Goal: Transaction & Acquisition: Download file/media

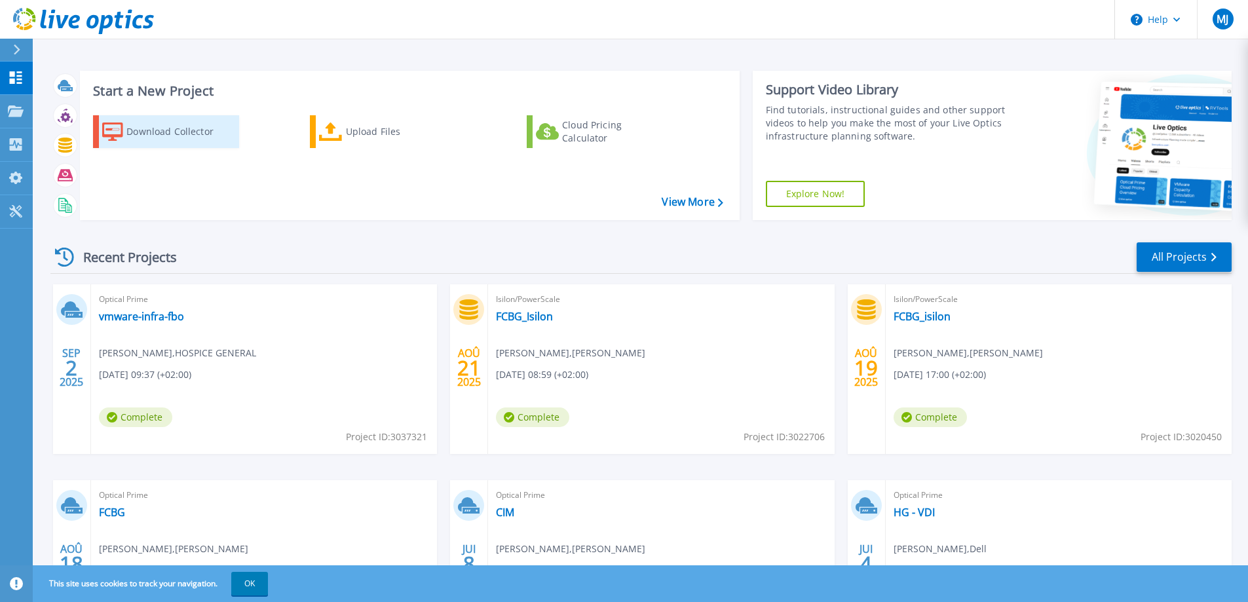
click at [166, 125] on div "Download Collector" at bounding box center [178, 132] width 105 height 26
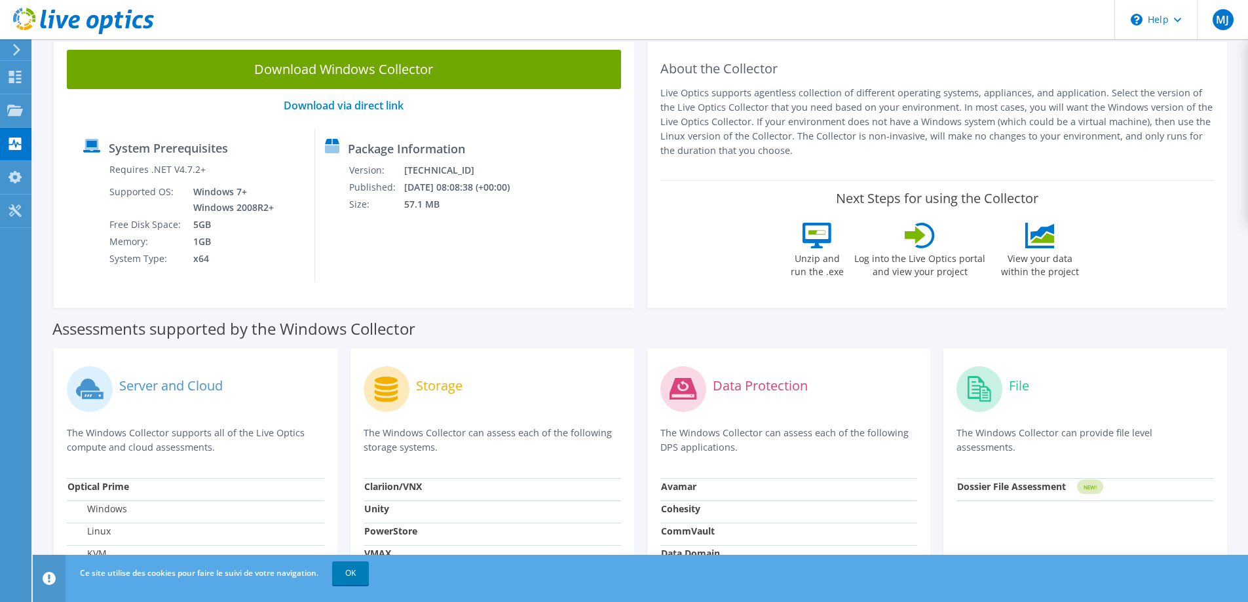
scroll to position [24, 0]
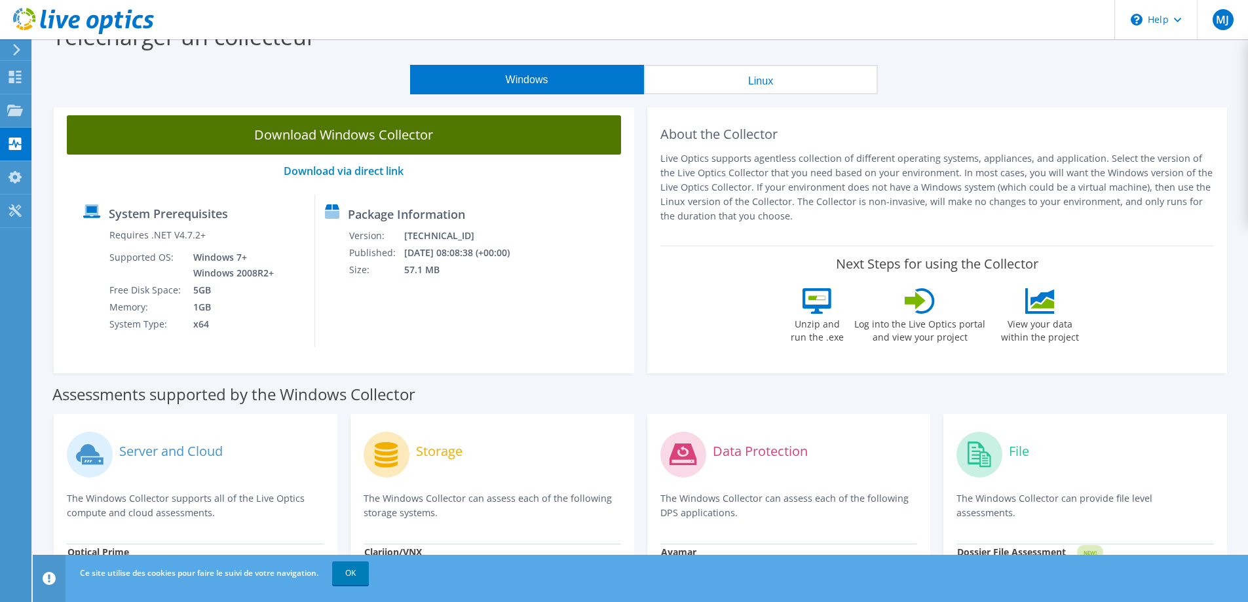
click at [391, 142] on link "Download Windows Collector" at bounding box center [344, 134] width 554 height 39
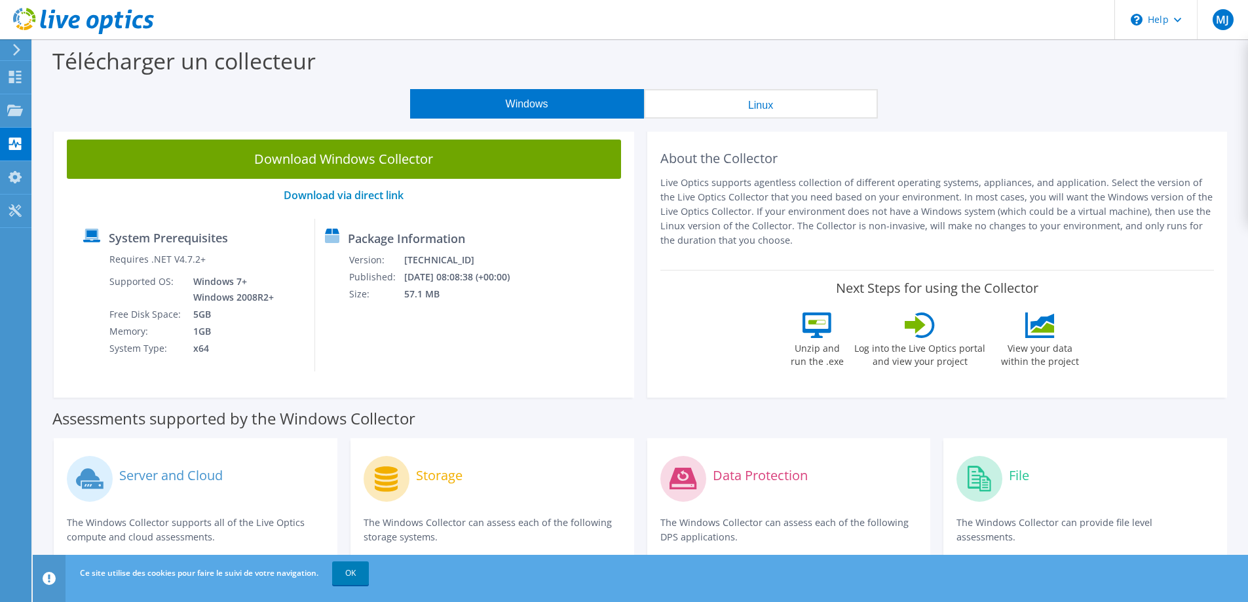
click at [919, 167] on div "About the Collector Live Optics supports agentless collection of different oper…" at bounding box center [938, 198] width 554 height 117
